Goal: Task Accomplishment & Management: Complete application form

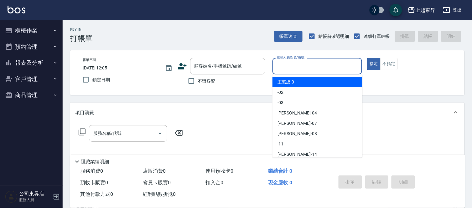
click at [301, 65] on div "服務人員姓名/編號 服務人員姓名/編號" at bounding box center [317, 66] width 90 height 17
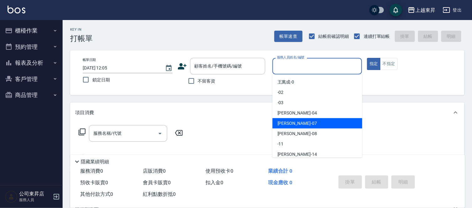
click at [282, 120] on span "榮松 -07" at bounding box center [296, 123] width 39 height 7
type input "榮松-07"
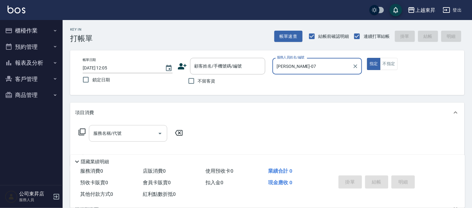
click at [126, 132] on input "服務名稱/代號" at bounding box center [123, 133] width 63 height 11
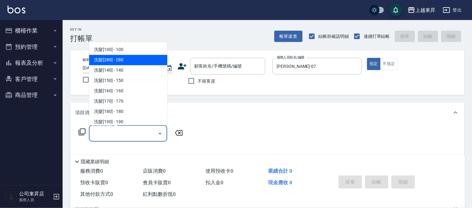
click at [127, 59] on span "洗髮[280] - 280" at bounding box center [128, 60] width 78 height 10
type input "洗髮[280](202)"
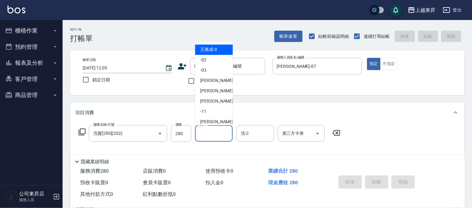
click at [212, 134] on input "洗-1" at bounding box center [214, 133] width 32 height 11
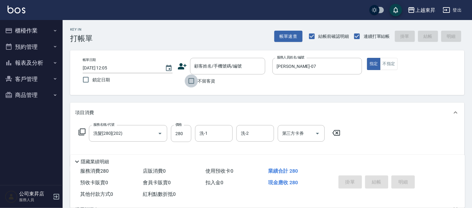
click at [191, 80] on input "不留客資" at bounding box center [191, 80] width 13 height 13
checkbox input "true"
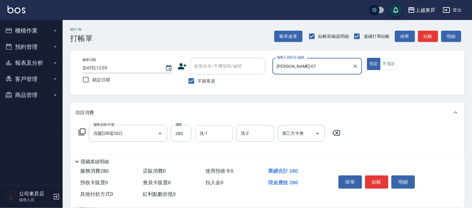
click at [216, 135] on input "洗-1" at bounding box center [214, 133] width 32 height 11
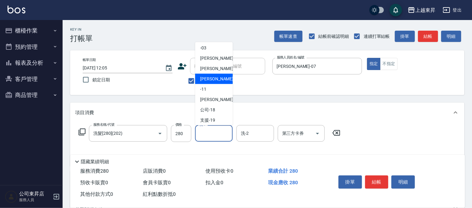
scroll to position [35, 0]
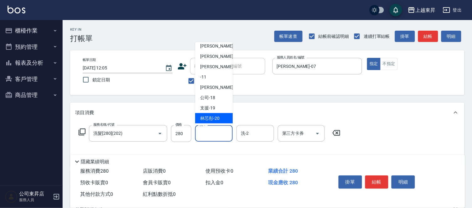
click at [217, 116] on span "林芯彤 -20" at bounding box center [209, 118] width 19 height 7
type input "林芯彤-20"
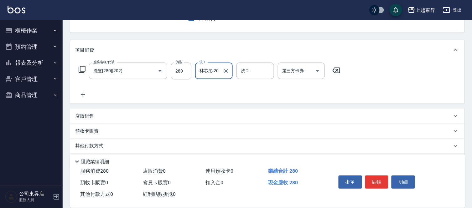
scroll to position [69, 0]
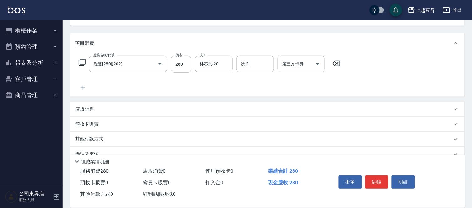
click at [84, 86] on icon at bounding box center [83, 88] width 16 height 8
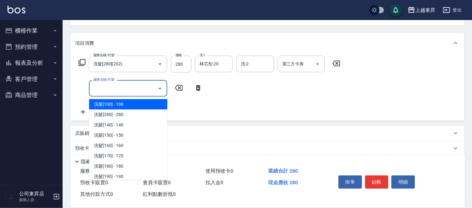
click at [94, 88] on input "服務名稱/代號" at bounding box center [123, 88] width 63 height 11
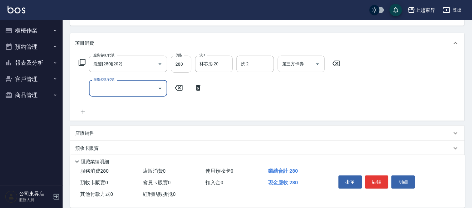
click at [94, 88] on input "服務名稱/代號" at bounding box center [123, 88] width 63 height 11
click at [110, 84] on input "801" at bounding box center [123, 88] width 63 height 11
click at [108, 84] on input "801" at bounding box center [123, 88] width 63 height 11
click at [128, 87] on input "801801" at bounding box center [123, 88] width 63 height 11
click at [152, 86] on input "801801" at bounding box center [123, 88] width 63 height 11
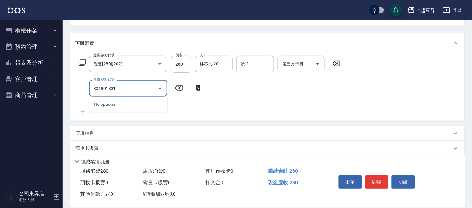
click at [113, 88] on input "801801801" at bounding box center [123, 88] width 63 height 11
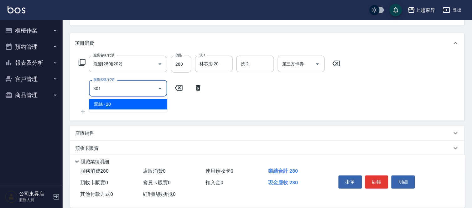
click at [164, 104] on span "潤絲 - 20" at bounding box center [128, 104] width 78 height 10
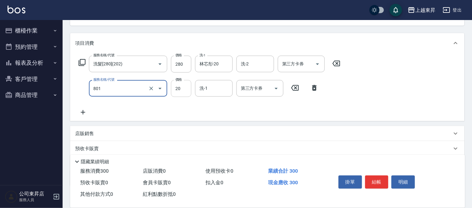
click at [177, 89] on input "20" at bounding box center [181, 88] width 20 height 17
type input "潤絲(801)"
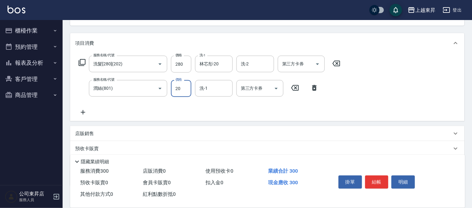
click at [177, 89] on input "20" at bounding box center [181, 88] width 20 height 17
type input "30"
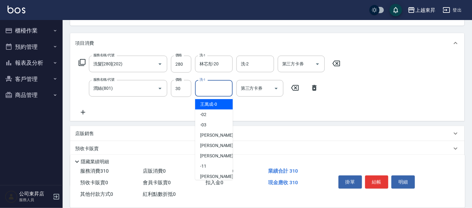
click at [210, 89] on input "洗-1" at bounding box center [214, 88] width 32 height 11
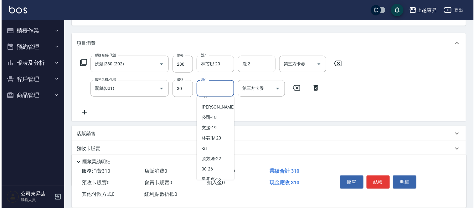
scroll to position [97, 0]
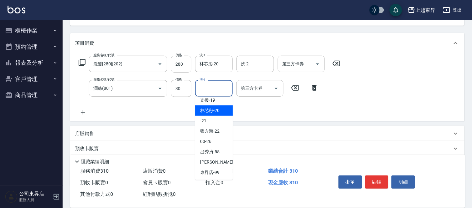
click at [215, 110] on span "林芯彤 -20" at bounding box center [209, 110] width 19 height 7
type input "林芯彤-20"
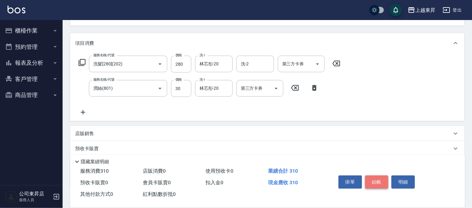
click at [380, 180] on button "結帳" at bounding box center [376, 182] width 23 height 13
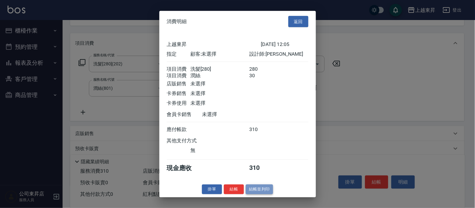
click at [259, 191] on button "結帳並列印" at bounding box center [259, 190] width 27 height 10
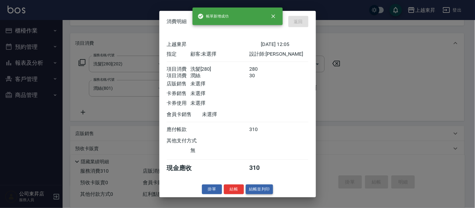
type input "2025/09/10 12:07"
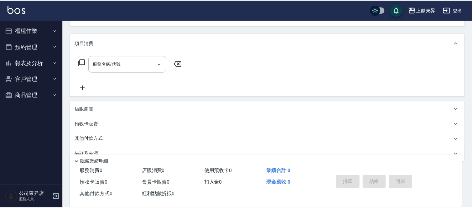
scroll to position [61, 0]
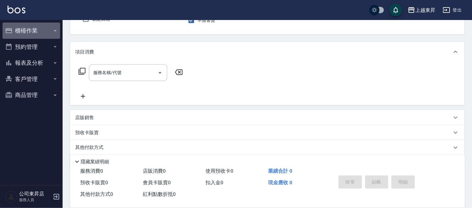
drag, startPoint x: 55, startPoint y: 29, endPoint x: 48, endPoint y: 41, distance: 14.0
click at [54, 30] on icon "button" at bounding box center [55, 30] width 5 height 5
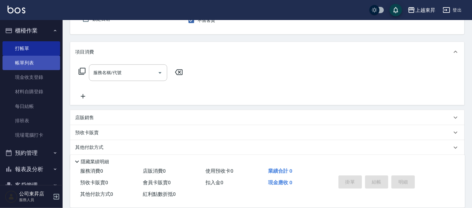
click at [39, 60] on link "帳單列表" at bounding box center [32, 63] width 58 height 14
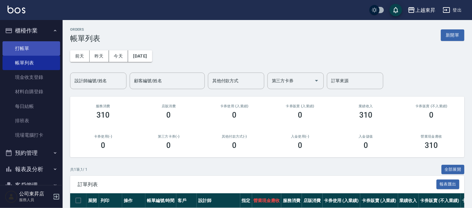
click at [36, 44] on link "打帳單" at bounding box center [32, 48] width 58 height 14
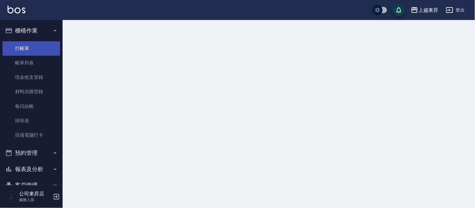
click at [34, 44] on link "打帳單" at bounding box center [32, 48] width 58 height 14
